Goal: Use online tool/utility: Utilize a website feature to perform a specific function

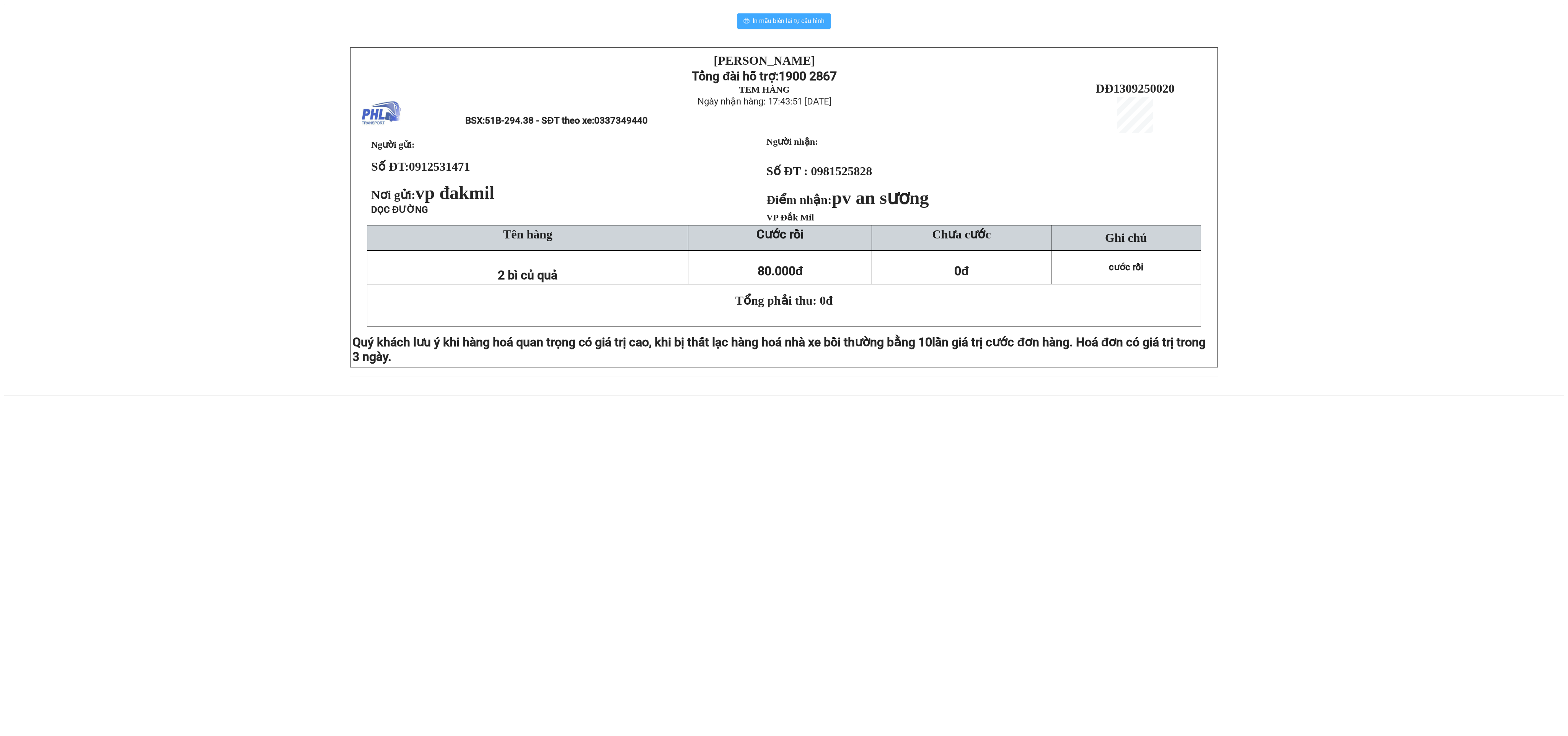
click at [779, 19] on span "In mẫu biên lai tự cấu hình" at bounding box center [789, 20] width 72 height 10
click at [768, 23] on span "In mẫu biên lai tự cấu hình" at bounding box center [789, 20] width 72 height 10
click at [768, 19] on span "In mẫu biên lai tự cấu hình" at bounding box center [789, 20] width 72 height 10
